Goal: Task Accomplishment & Management: Manage account settings

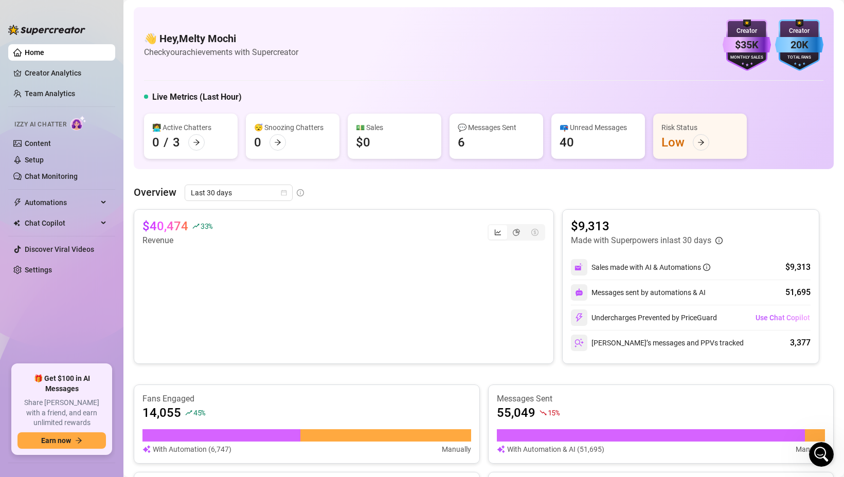
scroll to position [145, 0]
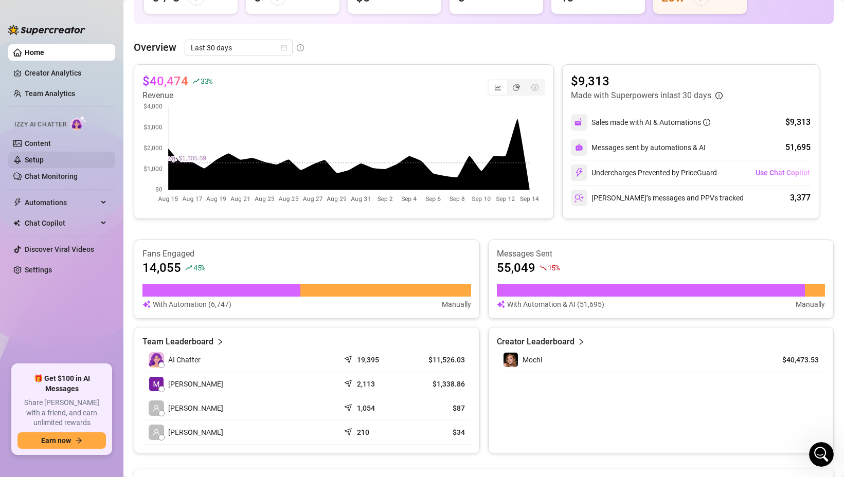
click at [25, 156] on link "Setup" at bounding box center [34, 160] width 19 height 8
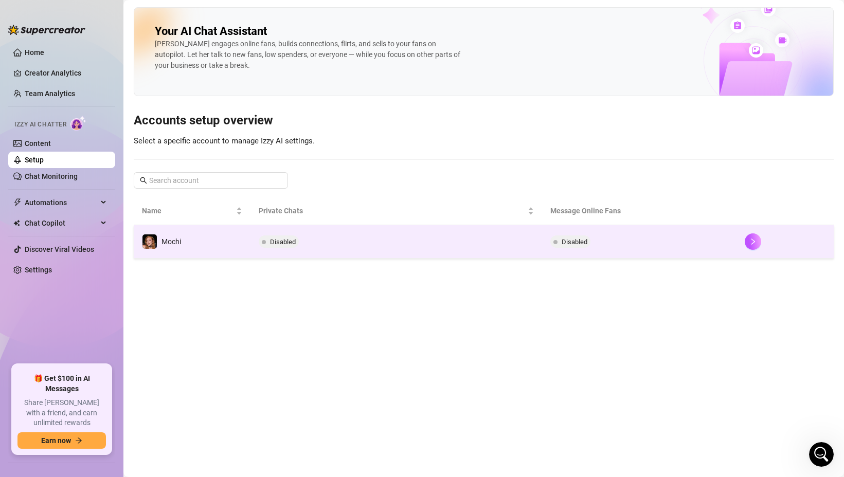
click at [331, 234] on td "Disabled" at bounding box center [395, 241] width 291 height 33
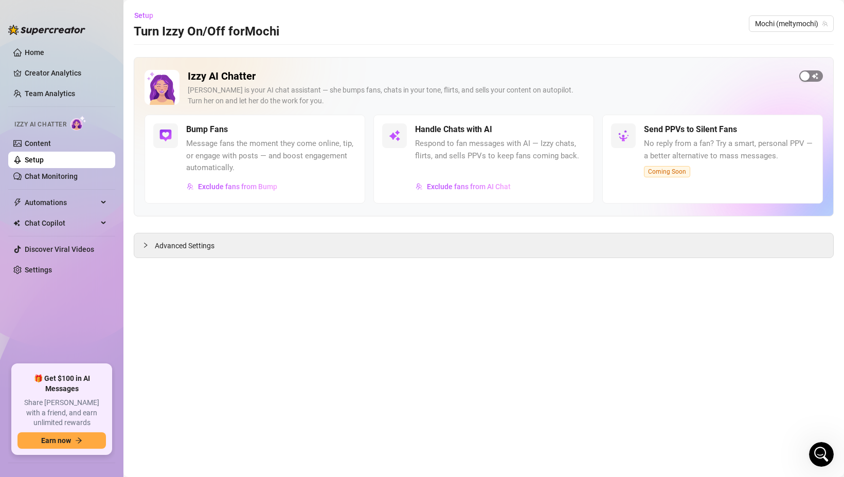
click at [808, 75] on div "button" at bounding box center [804, 75] width 9 height 9
click at [573, 132] on span "button" at bounding box center [573, 129] width 23 height 11
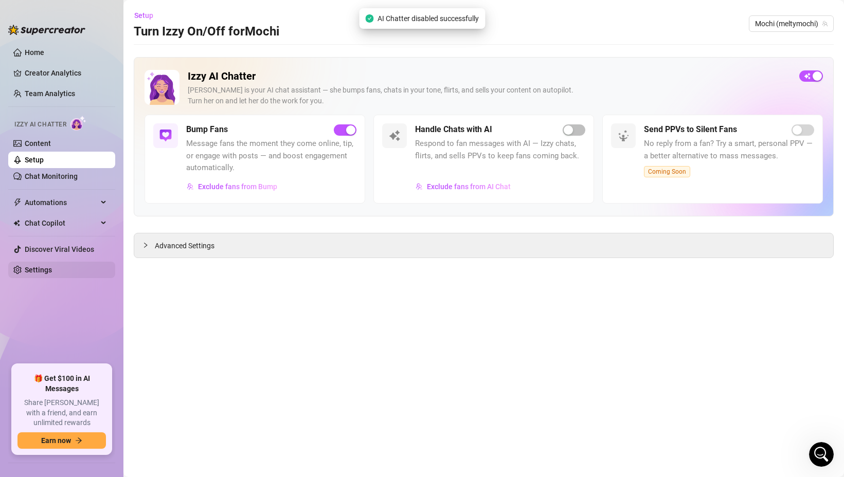
click at [32, 267] on link "Settings" at bounding box center [38, 270] width 27 height 8
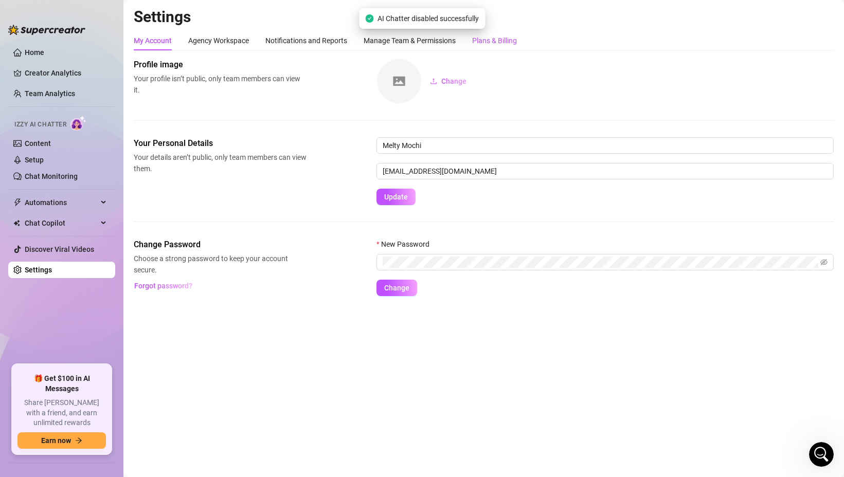
click at [479, 40] on div "Plans & Billing" at bounding box center [494, 40] width 45 height 11
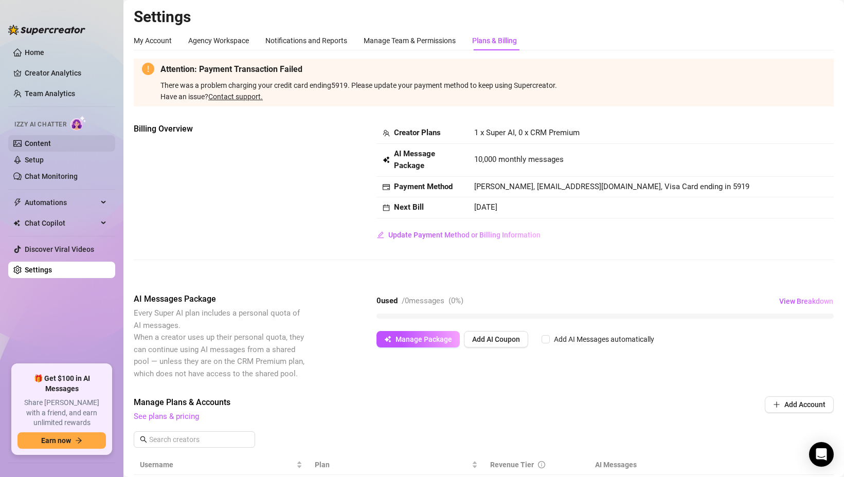
click at [38, 143] on link "Content" at bounding box center [38, 143] width 26 height 8
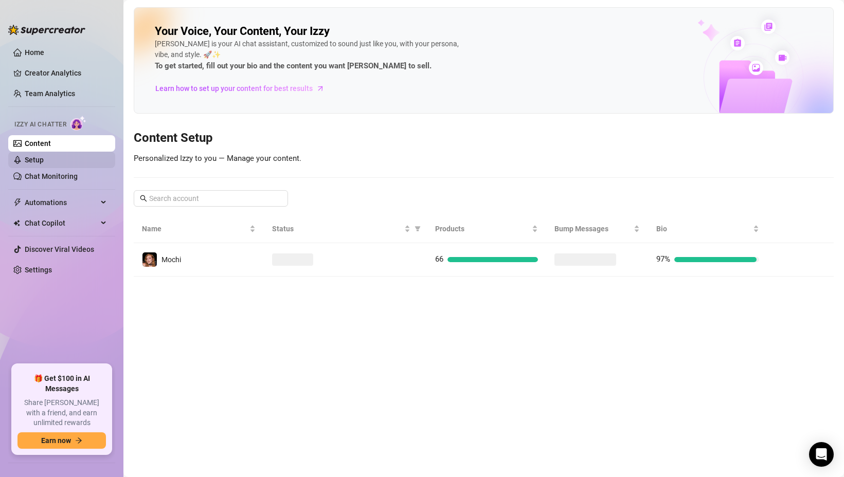
click at [44, 160] on link "Setup" at bounding box center [34, 160] width 19 height 8
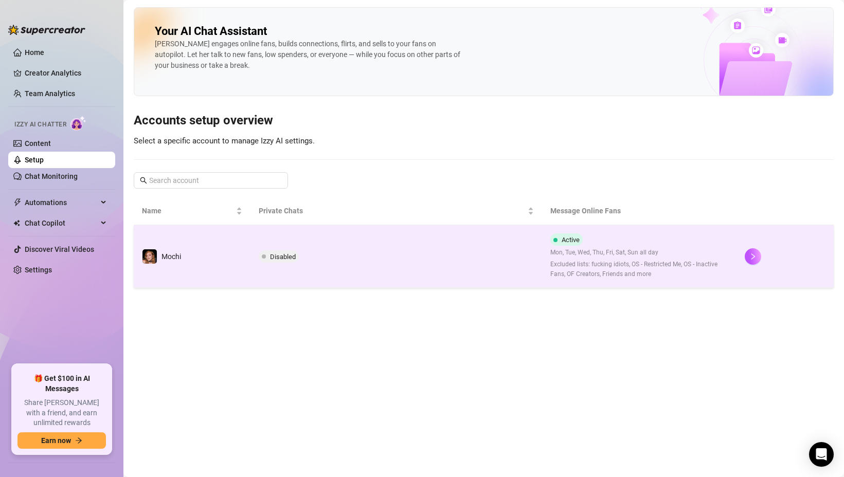
click at [404, 263] on td "Disabled" at bounding box center [395, 256] width 291 height 63
